Goal: Check status: Check status

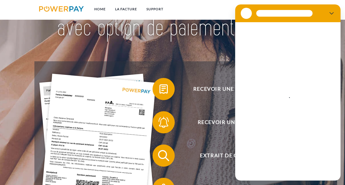
scroll to position [77, 0]
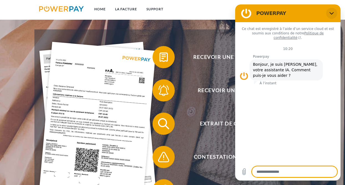
click at [330, 12] on icon "Fermer" at bounding box center [331, 13] width 4 height 4
type textarea "*"
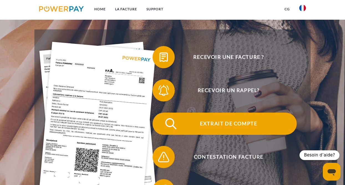
click at [217, 129] on span "Extrait de compte" at bounding box center [228, 123] width 136 height 22
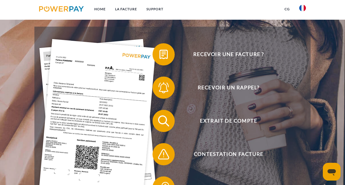
scroll to position [94, 0]
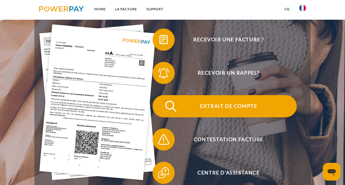
click at [225, 104] on span "Extrait de compte" at bounding box center [228, 106] width 136 height 22
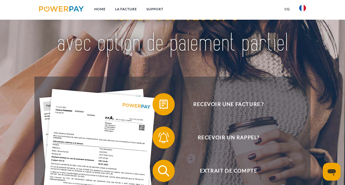
scroll to position [53, 0]
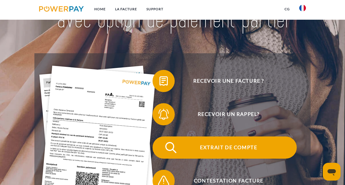
click at [224, 147] on span "Extrait de compte" at bounding box center [228, 147] width 136 height 22
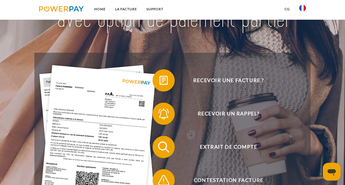
scroll to position [63, 0]
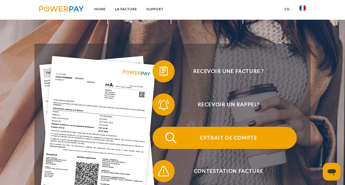
click at [239, 139] on span "Extrait de compte" at bounding box center [228, 138] width 136 height 22
